Goal: Transaction & Acquisition: Purchase product/service

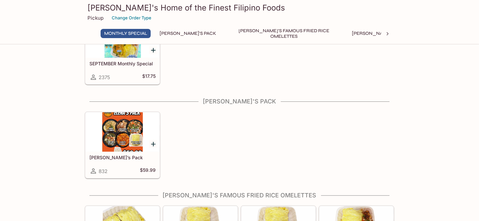
scroll to position [66, 0]
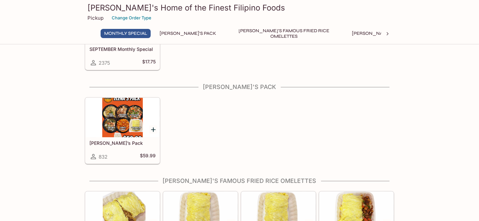
click at [124, 129] on div at bounding box center [123, 117] width 74 height 39
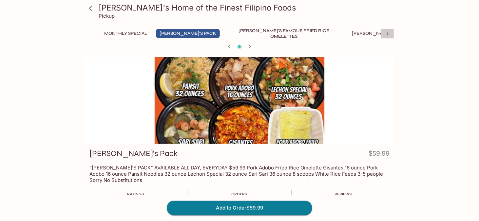
click at [387, 34] on icon at bounding box center [387, 33] width 7 height 7
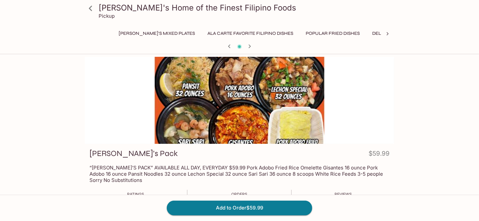
scroll to position [0, 250]
click at [386, 33] on icon at bounding box center [387, 33] width 7 height 7
click at [390, 32] on button "Additional Items" at bounding box center [414, 33] width 49 height 9
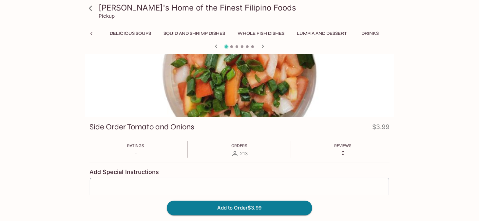
scroll to position [0, 0]
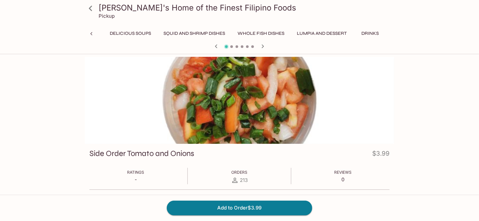
click at [92, 34] on icon at bounding box center [91, 33] width 7 height 7
click at [386, 32] on icon at bounding box center [387, 33] width 7 height 7
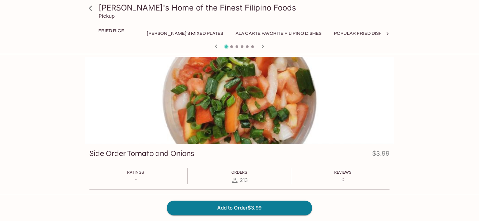
scroll to position [0, 250]
click at [187, 34] on button "Ala Carte Favorite Filipino Dishes" at bounding box center [233, 33] width 93 height 9
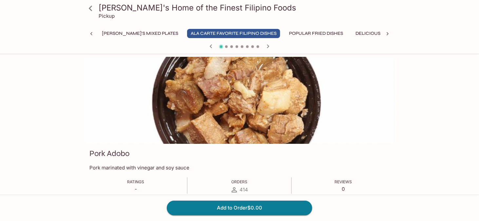
scroll to position [0, 0]
click at [269, 47] on icon "button" at bounding box center [268, 46] width 8 height 8
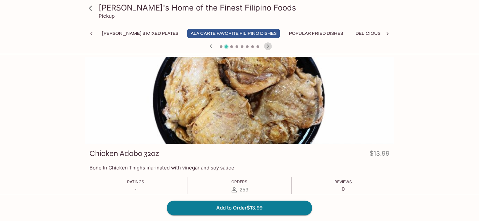
click at [269, 47] on icon "button" at bounding box center [268, 46] width 8 height 8
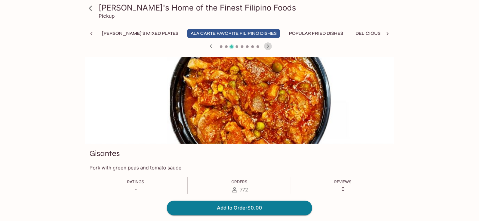
click at [269, 47] on icon "button" at bounding box center [268, 46] width 8 height 8
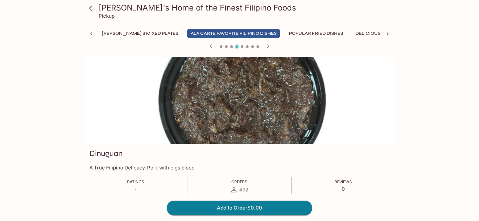
click at [269, 47] on icon "button" at bounding box center [268, 46] width 8 height 8
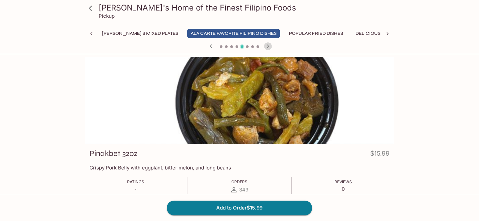
click at [269, 47] on icon "button" at bounding box center [268, 46] width 8 height 8
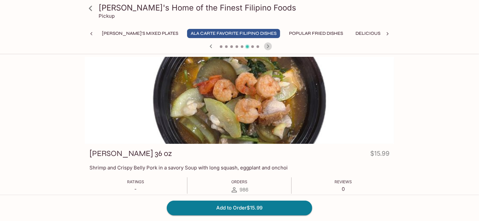
click at [269, 47] on icon "button" at bounding box center [268, 46] width 8 height 8
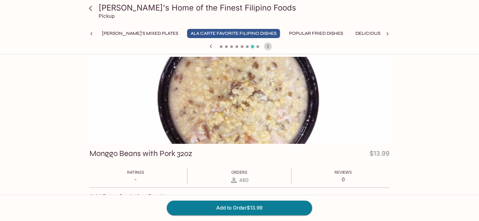
click at [269, 47] on icon "button" at bounding box center [268, 46] width 8 height 8
